Goal: Task Accomplishment & Management: Complete application form

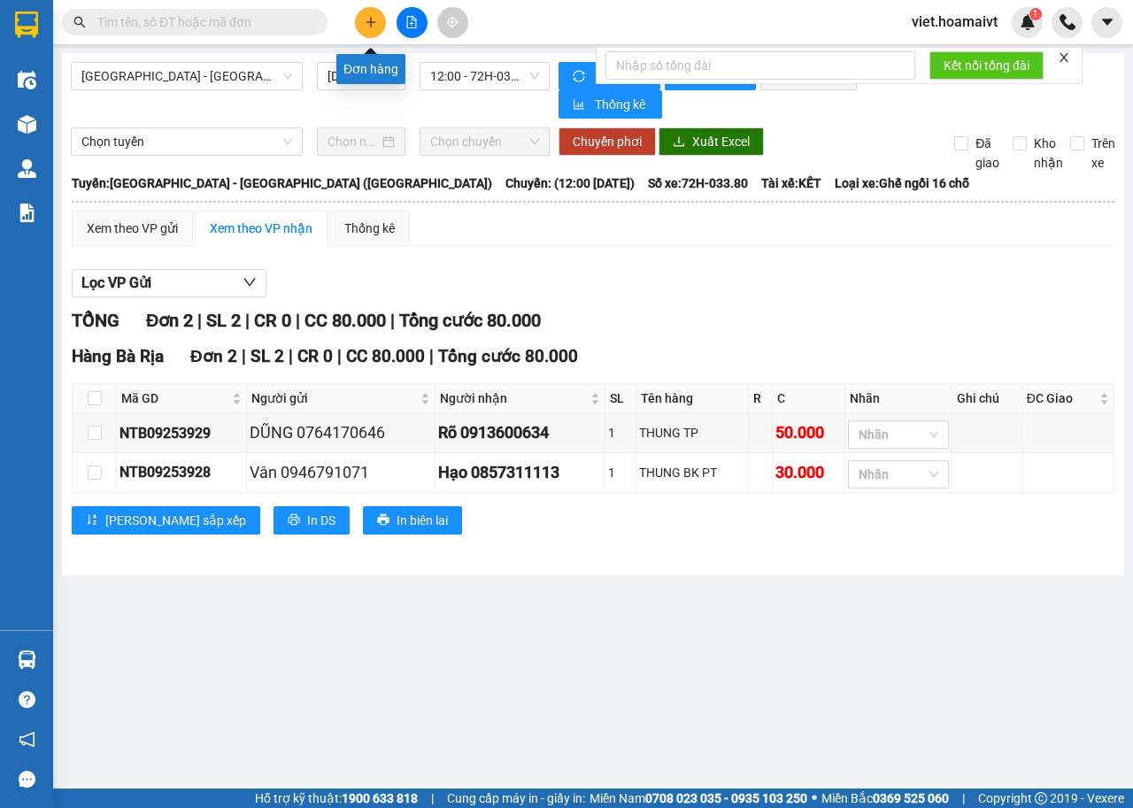
click at [368, 26] on icon "plus" at bounding box center [371, 22] width 12 height 12
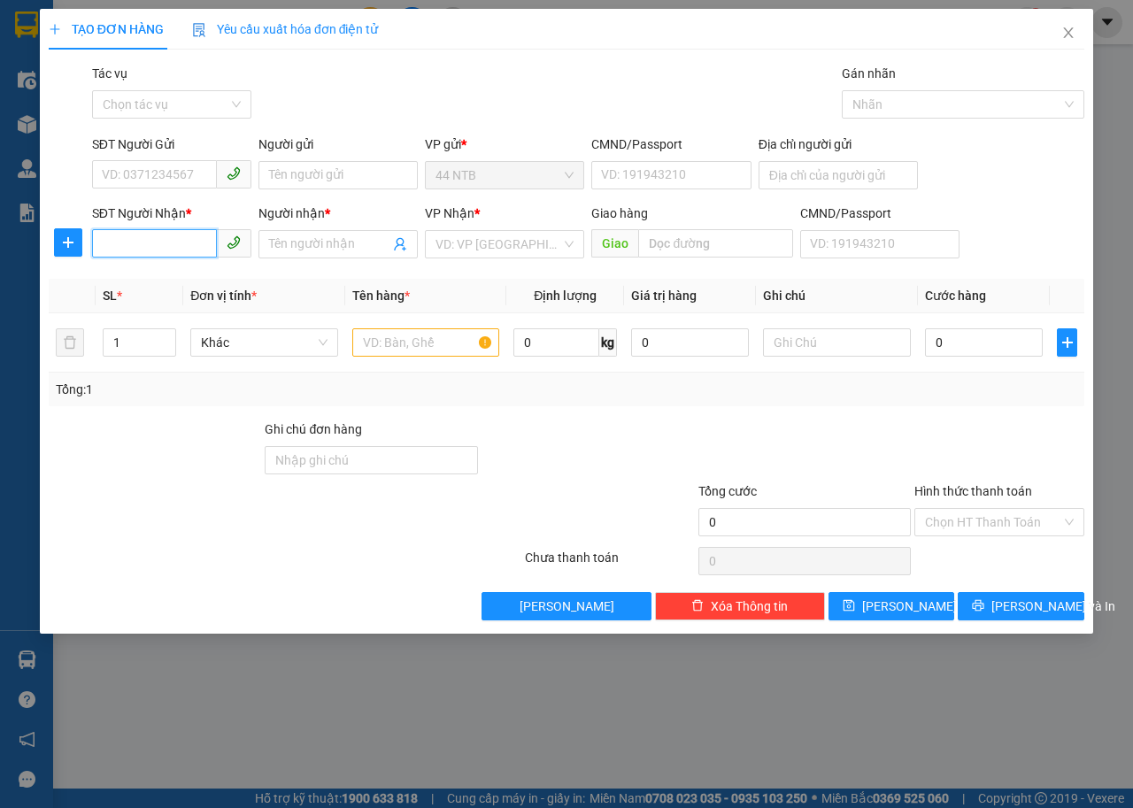
click at [146, 247] on input "SĐT Người Nhận *" at bounding box center [154, 243] width 125 height 28
type input "0976762609"
click at [199, 282] on div "0976762609 - [PERSON_NAME]" at bounding box center [190, 279] width 174 height 19
type input "[PERSON_NAME]"
type input "0976762609"
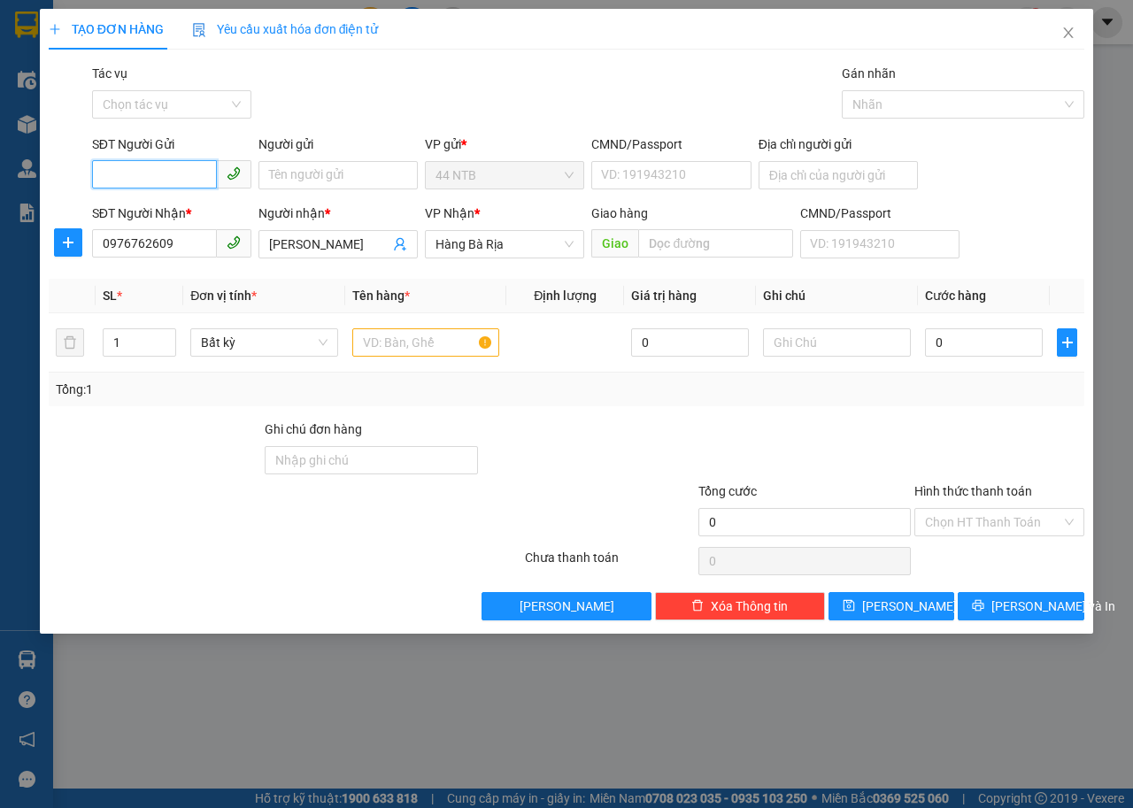
click at [153, 170] on input "SĐT Người Gửi" at bounding box center [154, 174] width 125 height 28
click at [180, 201] on div "0906717716 - HÙNG" at bounding box center [172, 210] width 138 height 19
type input "0906717716"
type input "HÙNG"
click at [417, 352] on input "text" at bounding box center [426, 342] width 148 height 28
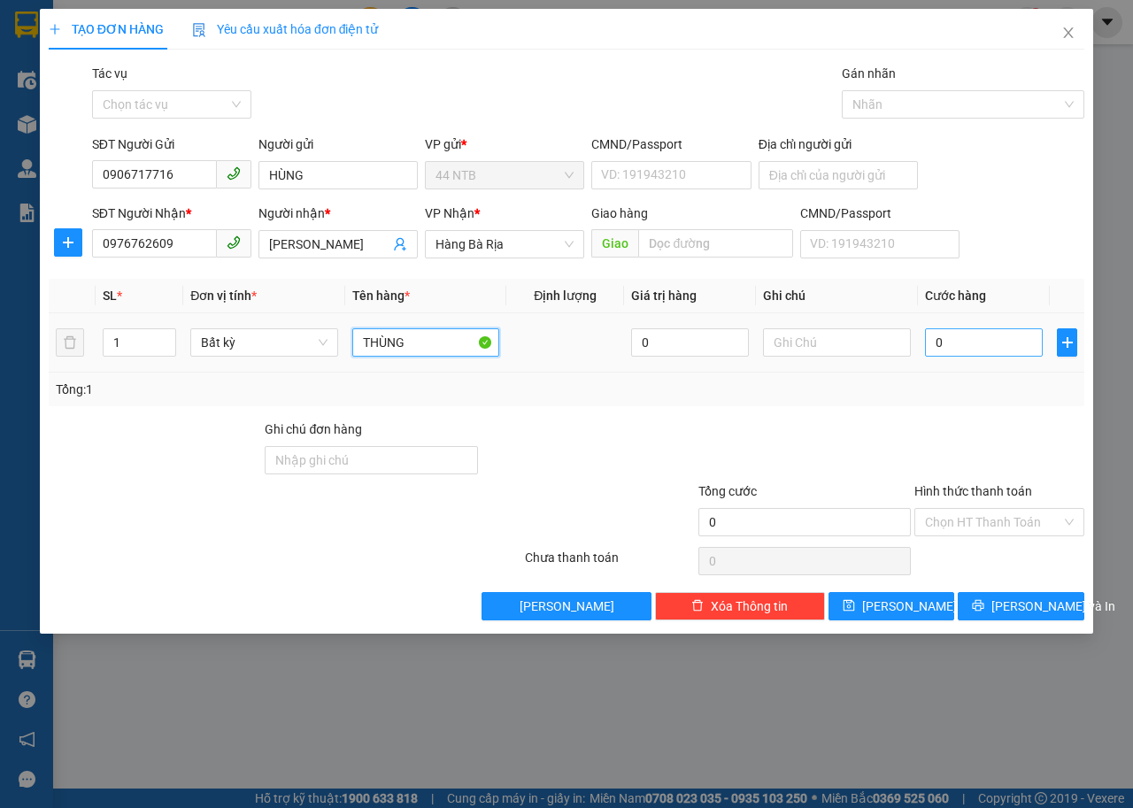
type input "THÙNG"
click at [972, 345] on input "0" at bounding box center [984, 342] width 118 height 28
type input "3"
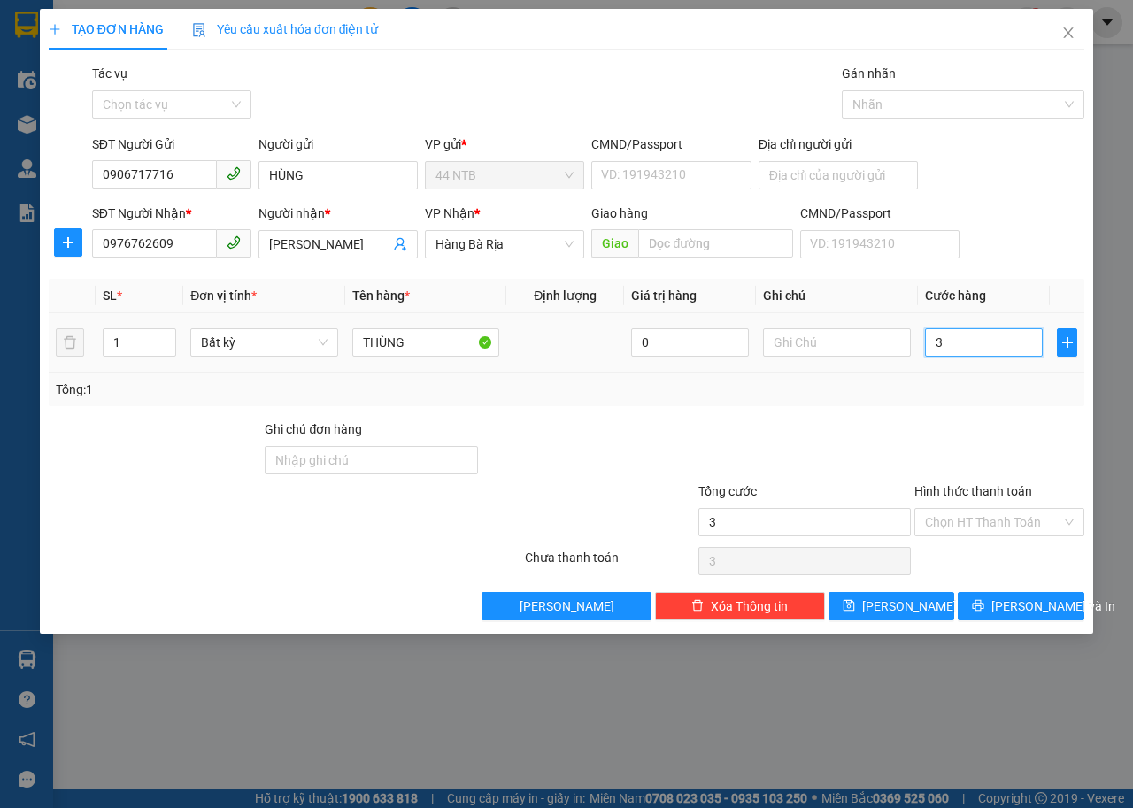
type input "30"
type input "30.000"
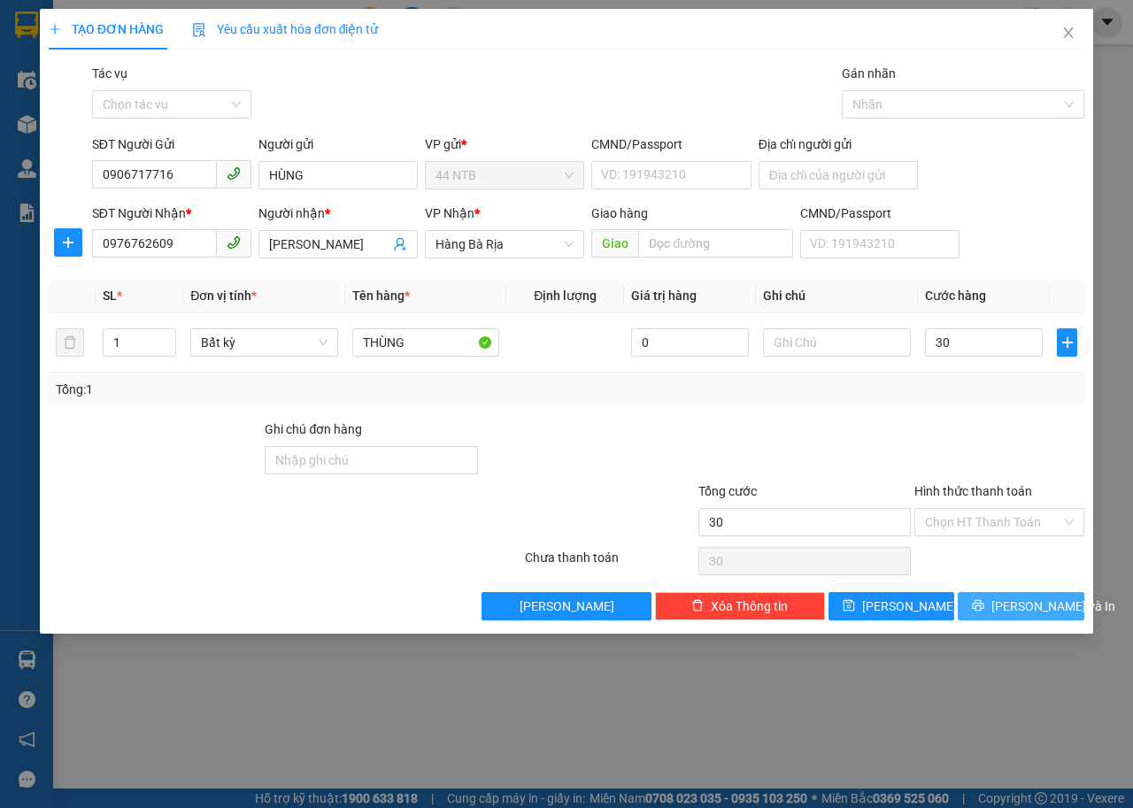
type input "30.000"
click at [1046, 600] on span "[PERSON_NAME] và In" at bounding box center [1053, 605] width 124 height 19
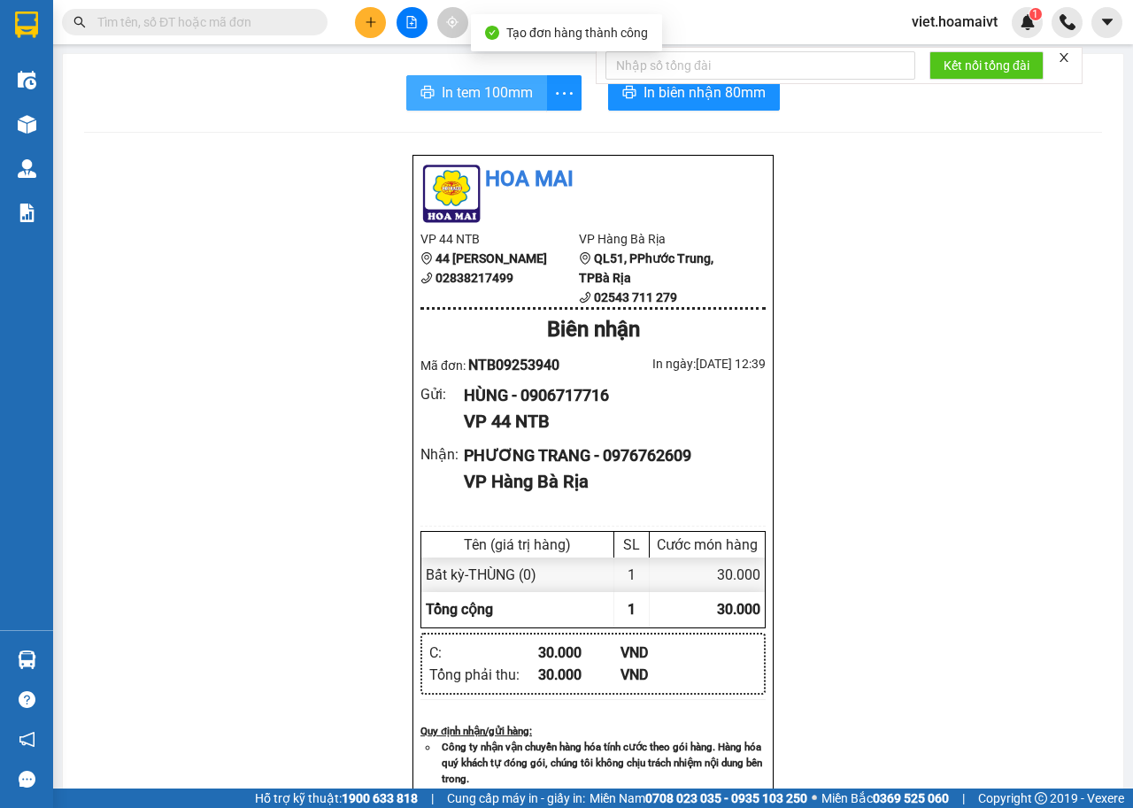
click at [488, 96] on span "In tem 100mm" at bounding box center [487, 92] width 91 height 22
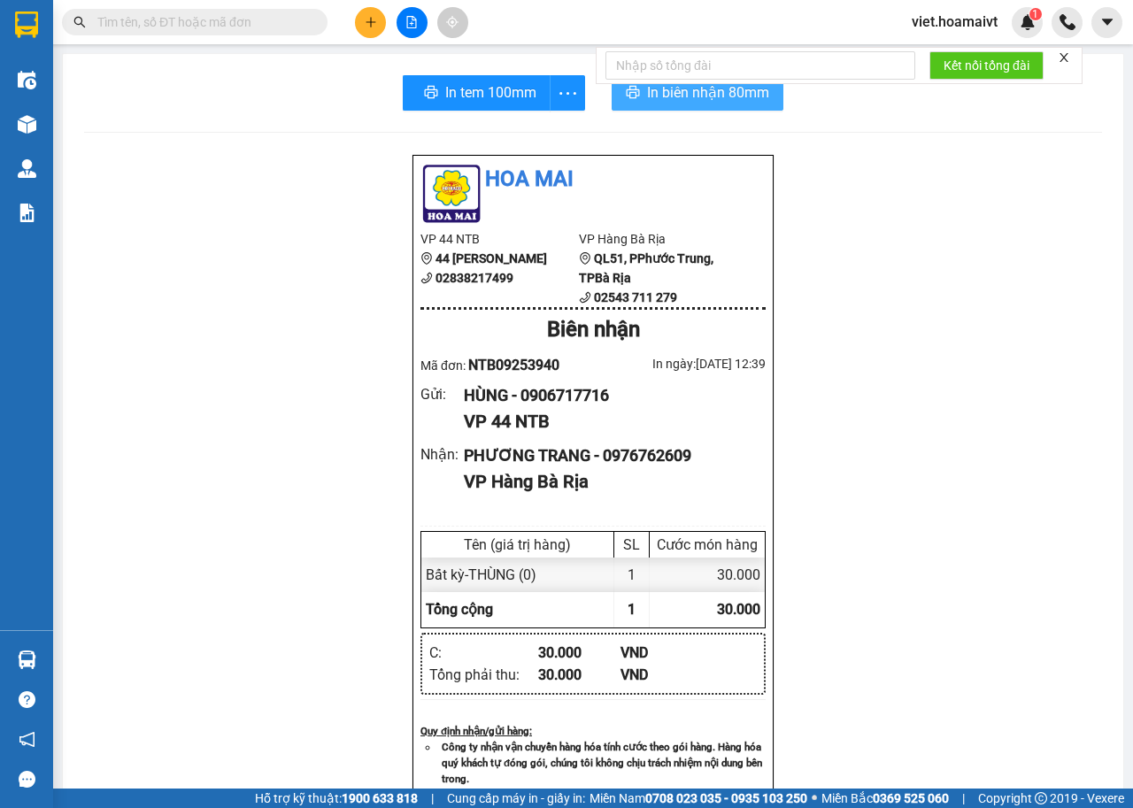
click at [696, 94] on span "In biên nhận 80mm" at bounding box center [708, 92] width 122 height 22
click at [369, 19] on icon "plus" at bounding box center [371, 22] width 12 height 12
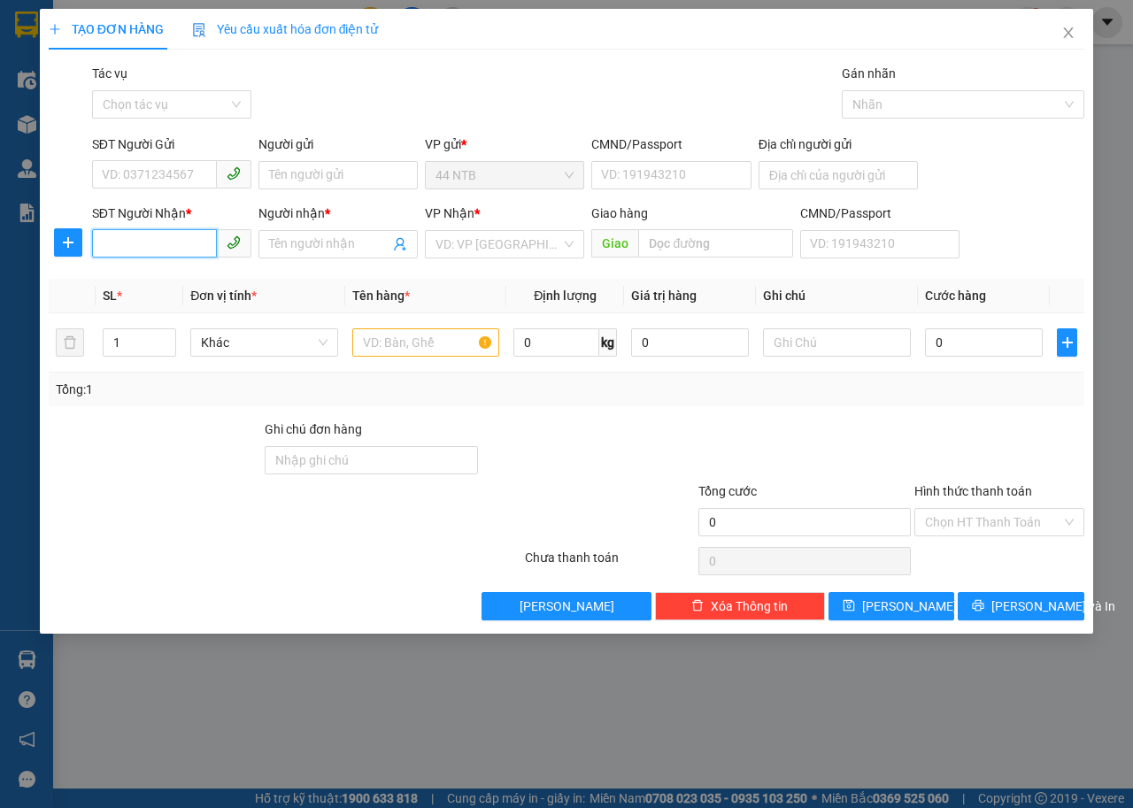
click at [144, 248] on input "SĐT Người Nhận *" at bounding box center [154, 243] width 125 height 28
type input "0393118242"
click at [207, 279] on div "0393118242 - [PERSON_NAME]" at bounding box center [190, 279] width 174 height 19
type input "394/2 [PERSON_NAME] f9 q10"
type input "audy phan"
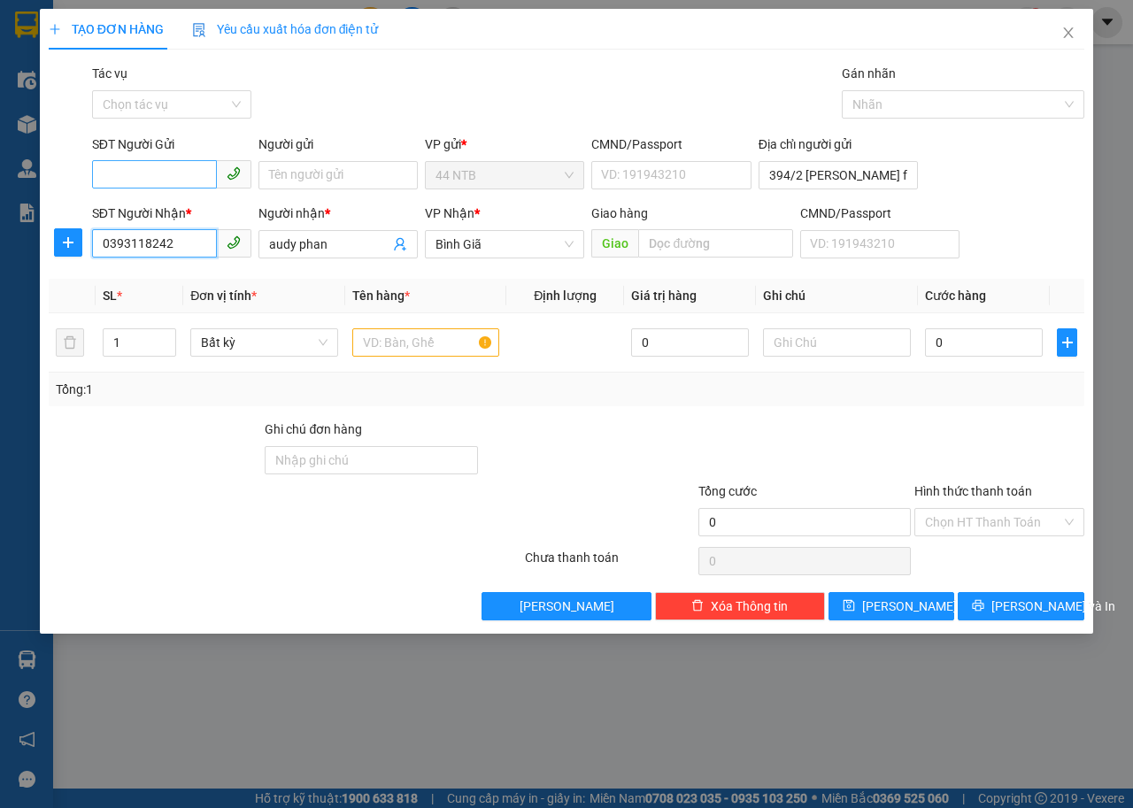
type input "0393118242"
click at [160, 172] on input "SĐT Người Gửi" at bounding box center [154, 174] width 125 height 28
click at [170, 238] on div "0931477968 - SKY" at bounding box center [172, 238] width 138 height 19
type input "0931477968"
type input "SKY"
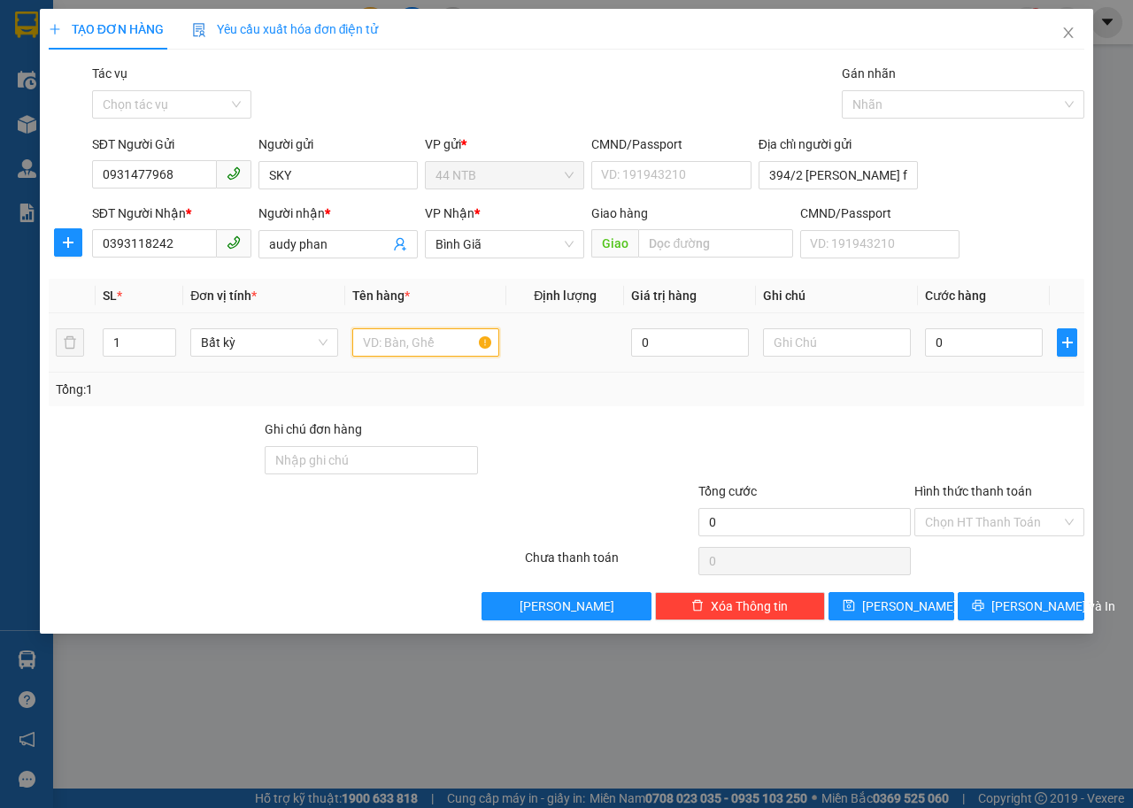
click at [413, 345] on input "text" at bounding box center [426, 342] width 148 height 28
type input "HÔP"
type input "3"
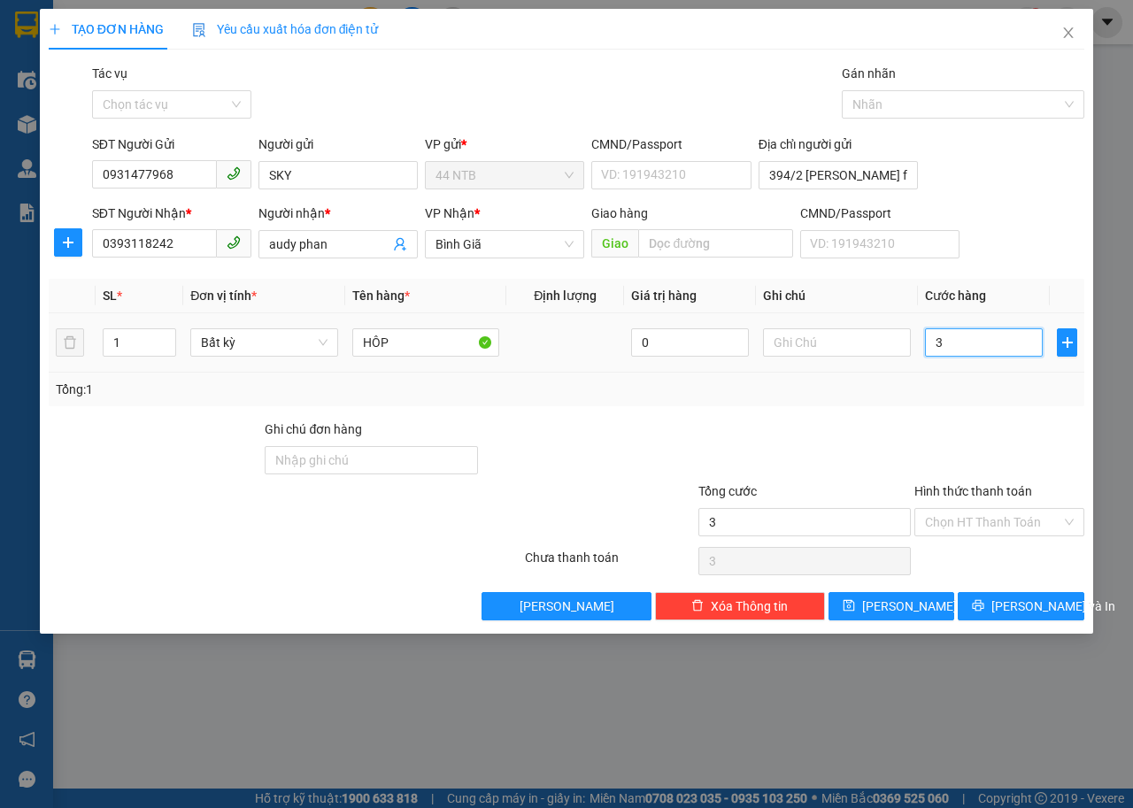
type input "30"
type input "30.000"
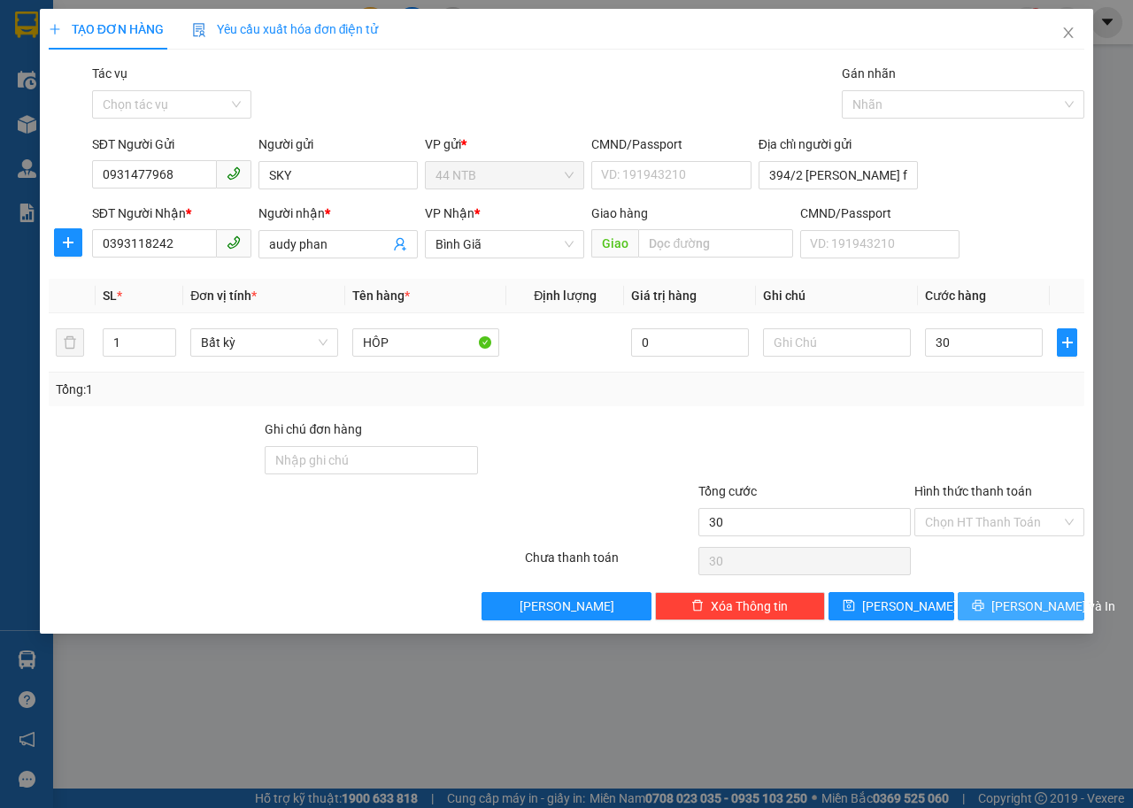
type input "30.000"
click at [1072, 613] on button "[PERSON_NAME] và In" at bounding box center [1020, 606] width 127 height 28
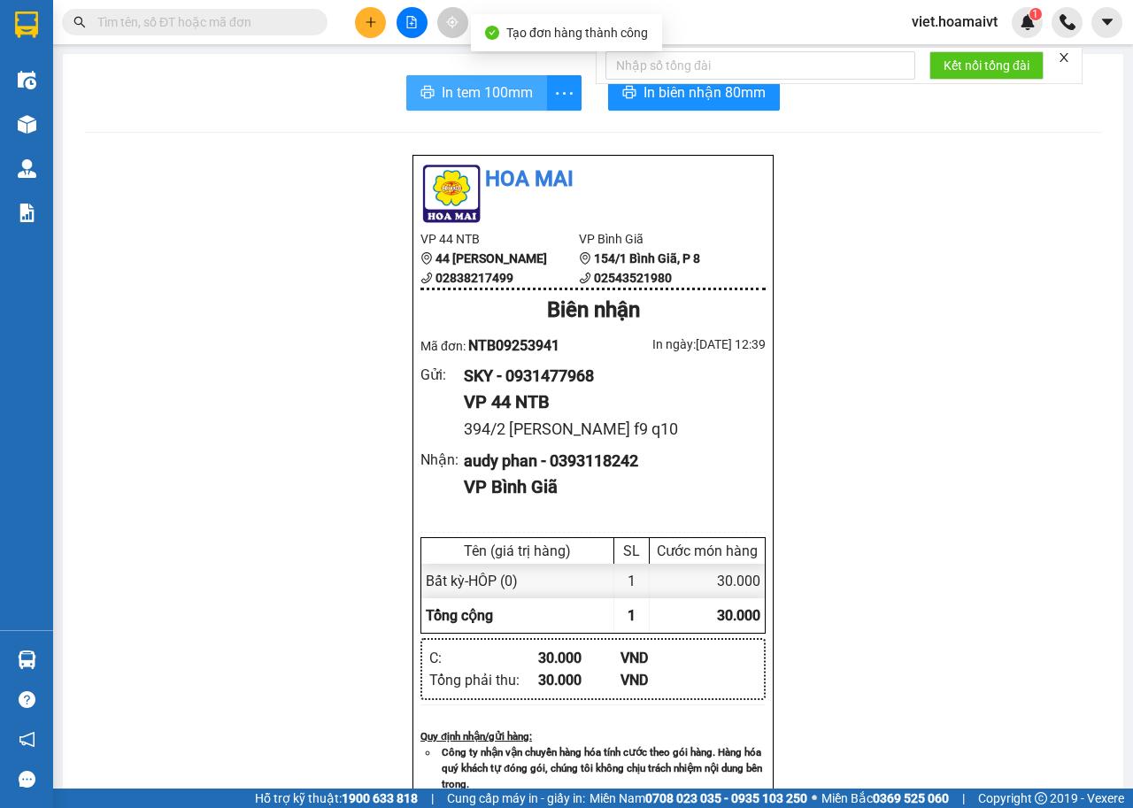
click at [484, 95] on span "In tem 100mm" at bounding box center [487, 92] width 91 height 22
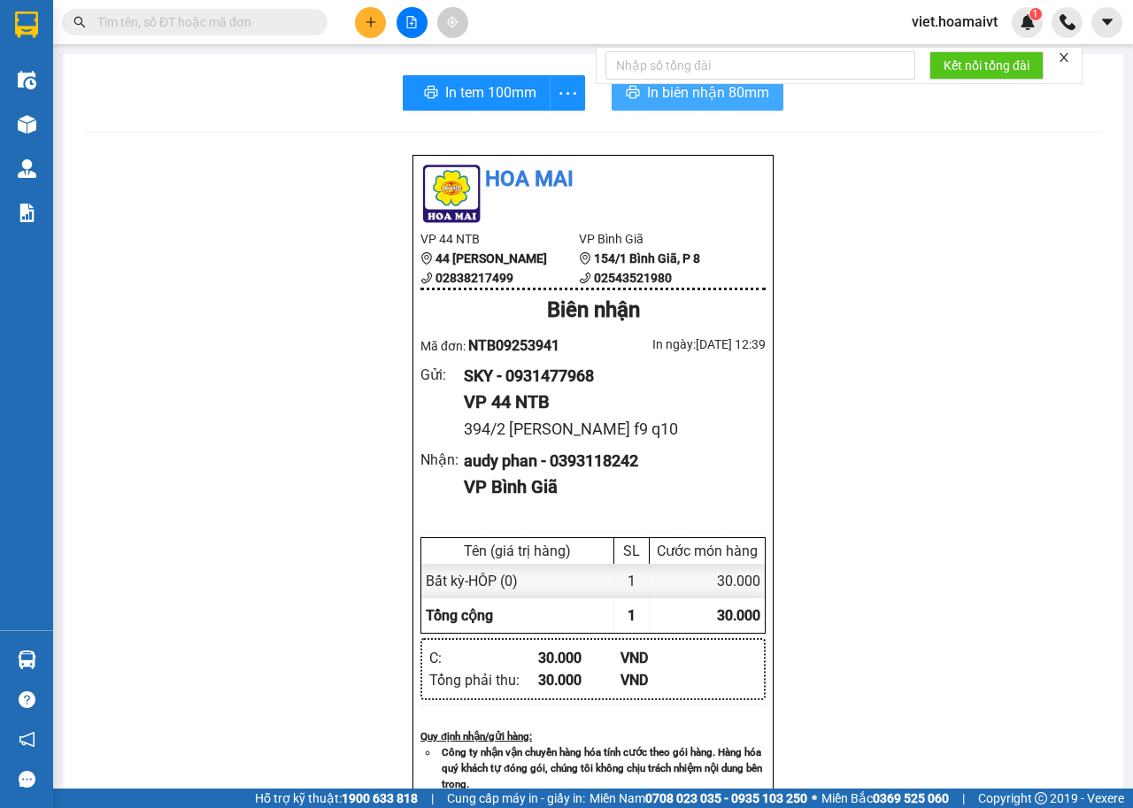
click at [686, 94] on span "In biên nhận 80mm" at bounding box center [708, 92] width 122 height 22
